Goal: Information Seeking & Learning: Learn about a topic

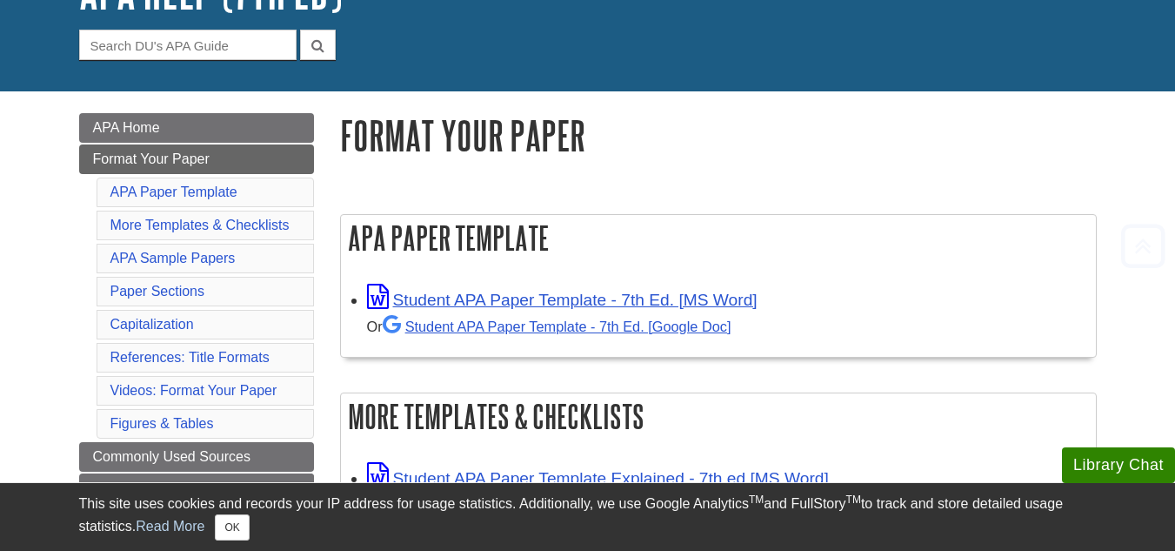
scroll to position [216, 0]
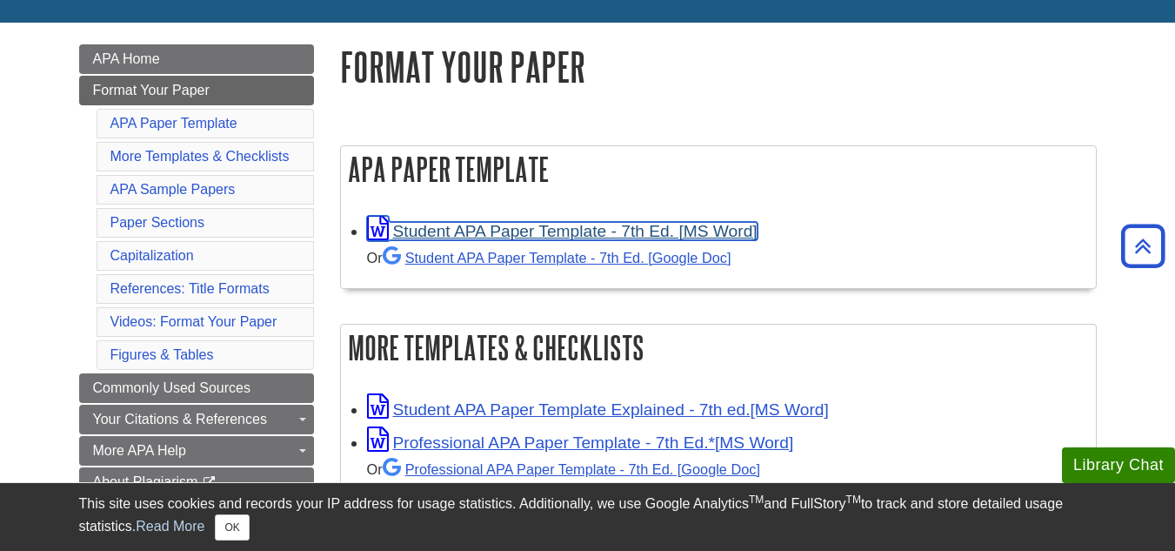
drag, startPoint x: 591, startPoint y: 224, endPoint x: 551, endPoint y: 228, distance: 40.2
click at [551, 228] on link "Student APA Paper Template - 7th Ed. [MS Word]" at bounding box center [562, 231] width 391 height 18
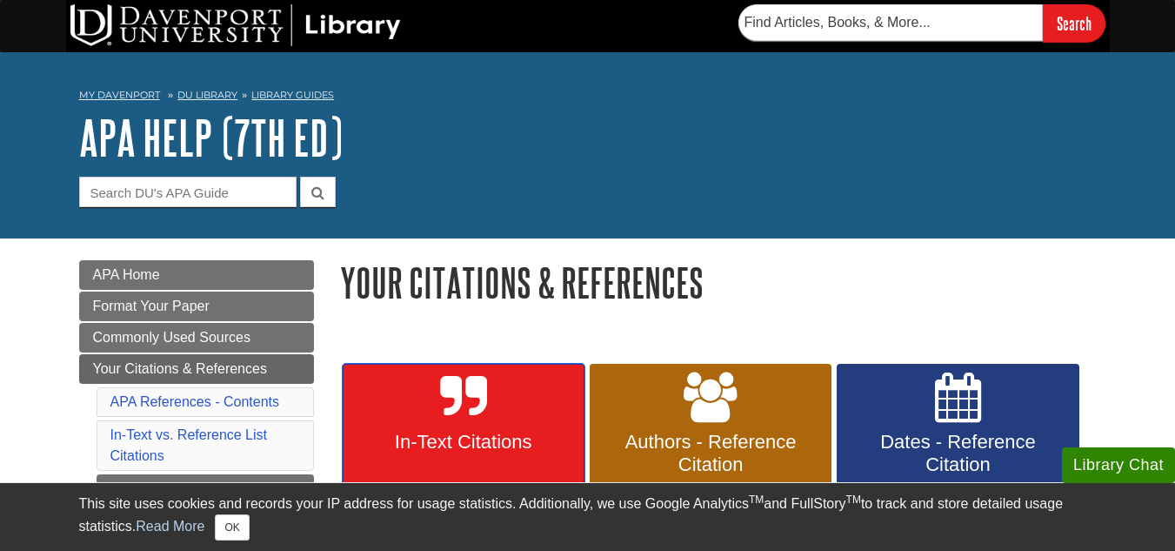
click at [431, 430] on link "In-Text Citations" at bounding box center [464, 429] width 242 height 130
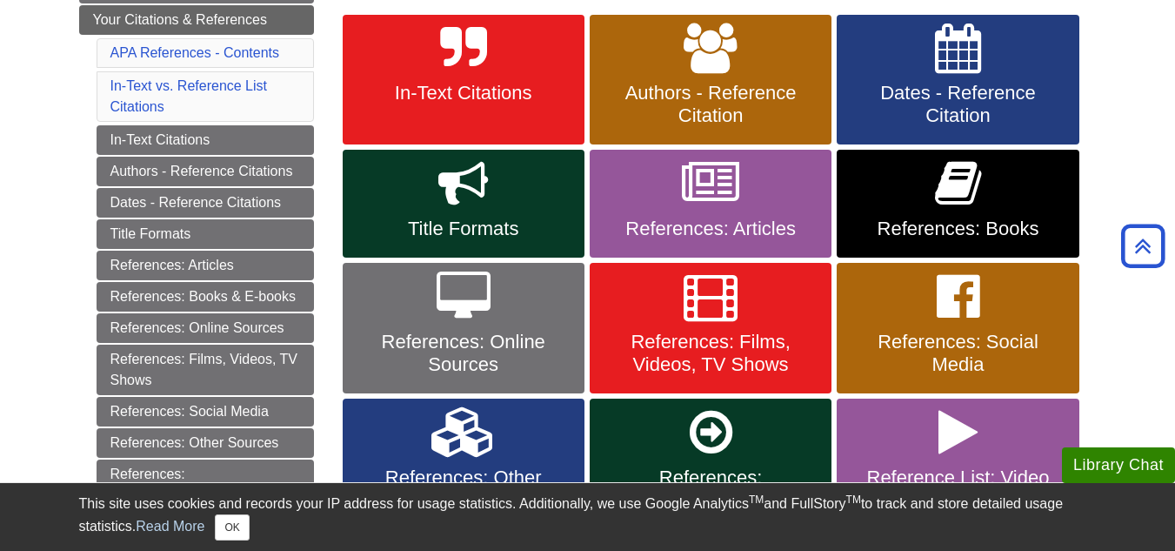
scroll to position [352, 0]
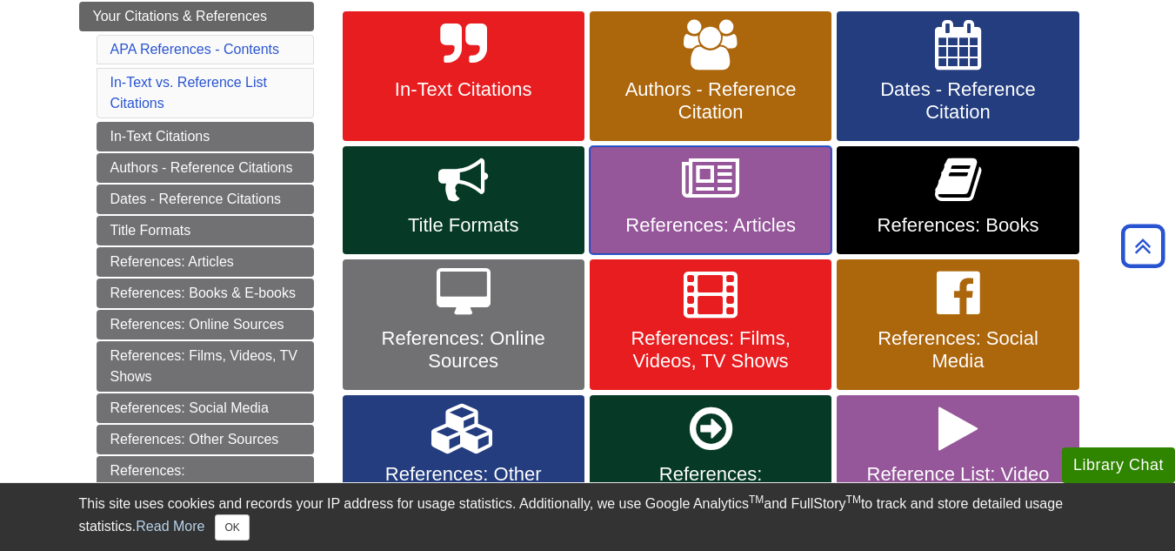
click at [729, 232] on span "References: Articles" at bounding box center [711, 225] width 216 height 23
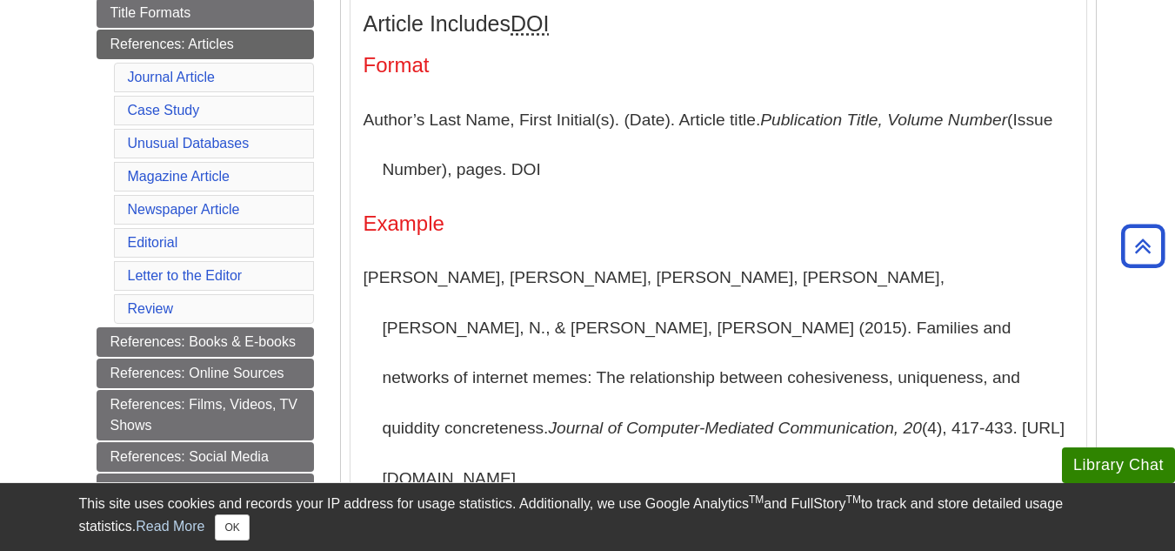
scroll to position [465, 0]
